Goal: Task Accomplishment & Management: Manage account settings

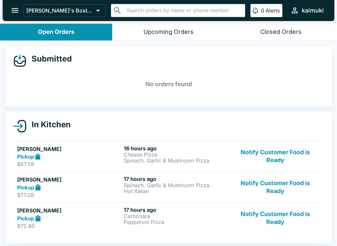
click at [293, 150] on button "Notify Customer Food is Ready" at bounding box center [275, 156] width 89 height 23
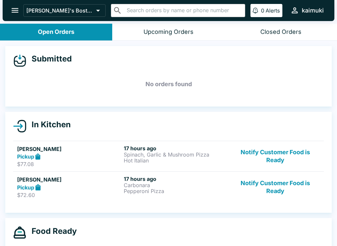
click at [293, 161] on button "Notify Customer Food is Ready" at bounding box center [275, 156] width 89 height 23
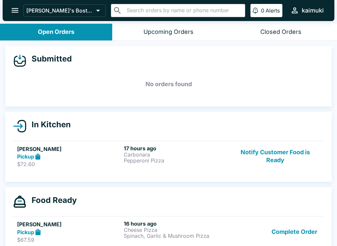
click at [298, 161] on button "Notify Customer Food is Ready" at bounding box center [275, 156] width 89 height 23
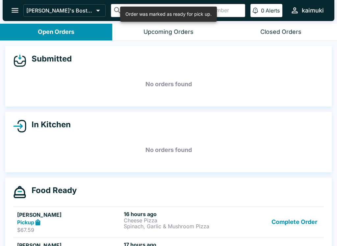
click at [298, 223] on button "Complete Order" at bounding box center [294, 222] width 51 height 23
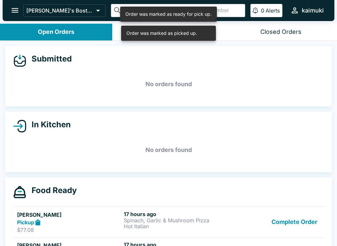
click at [304, 224] on button "Complete Order" at bounding box center [294, 222] width 51 height 23
click at [308, 225] on button "Complete Order" at bounding box center [294, 222] width 51 height 23
click at [305, 232] on button "Complete Order" at bounding box center [294, 222] width 51 height 23
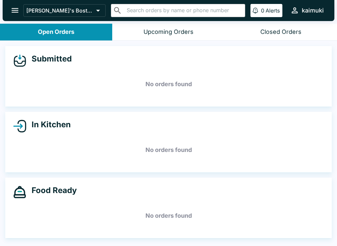
click at [277, 32] on div "Closed Orders" at bounding box center [280, 32] width 41 height 8
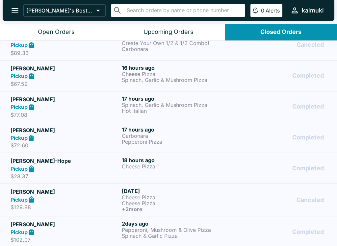
scroll to position [103, 0]
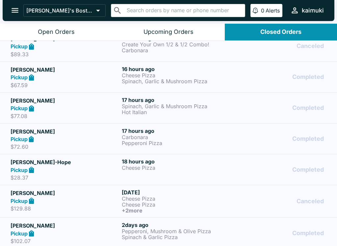
click at [165, 200] on p "Cheese Pizza" at bounding box center [176, 199] width 109 height 6
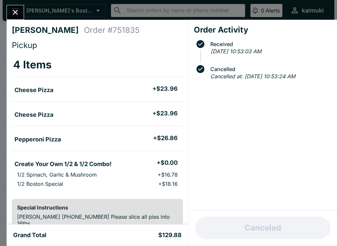
click at [14, 11] on icon "Close" at bounding box center [15, 12] width 5 height 5
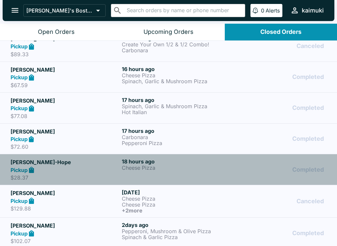
click at [169, 170] on p "Cheese Pizza" at bounding box center [176, 168] width 109 height 6
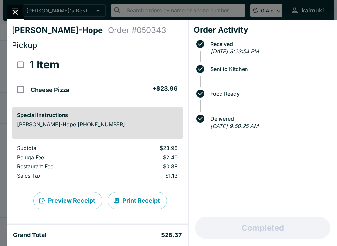
click at [20, 13] on button "Close" at bounding box center [15, 12] width 17 height 14
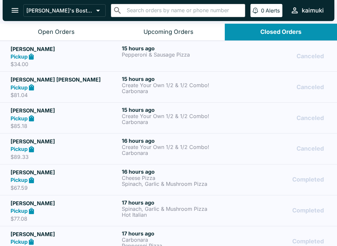
click at [21, 34] on button "Open Orders" at bounding box center [56, 32] width 112 height 17
